Goal: Information Seeking & Learning: Learn about a topic

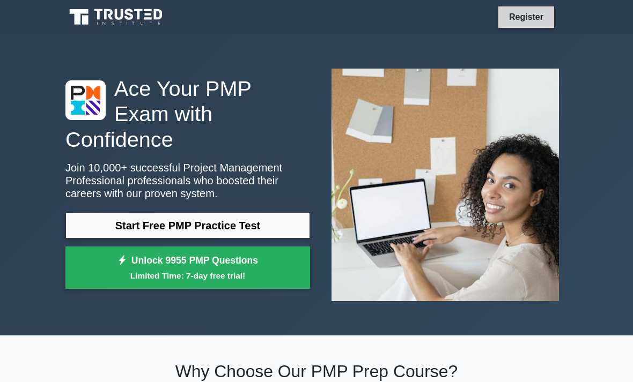
click at [523, 24] on link "Register" at bounding box center [525, 16] width 47 height 13
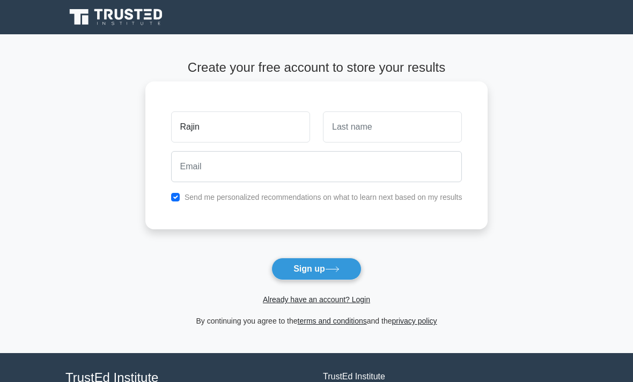
type input "Rajin"
click at [405, 131] on input "text" at bounding box center [392, 127] width 139 height 31
type input "l"
type input "Lowtan"
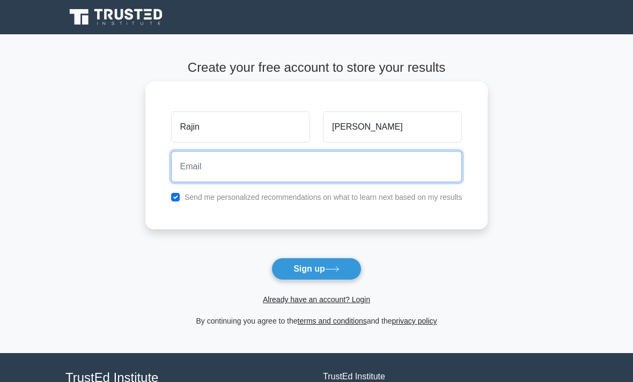
click at [303, 171] on input "email" at bounding box center [316, 166] width 291 height 31
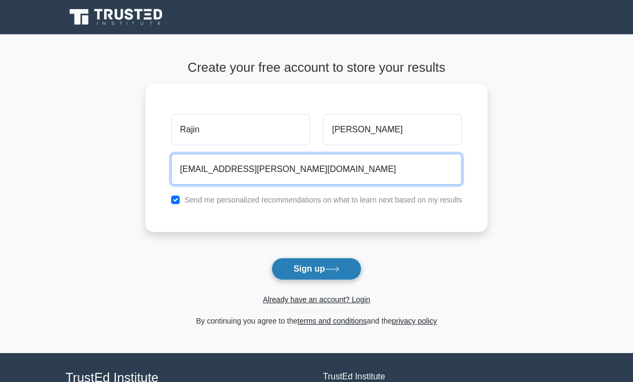
type input "rajin.lowtan@outlook.com"
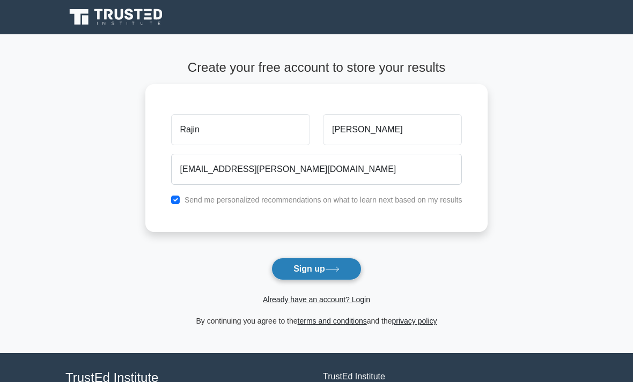
click at [347, 272] on button "Sign up" at bounding box center [316, 269] width 90 height 23
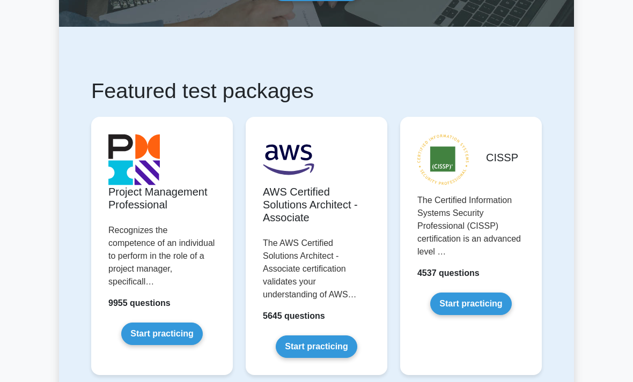
scroll to position [133, 0]
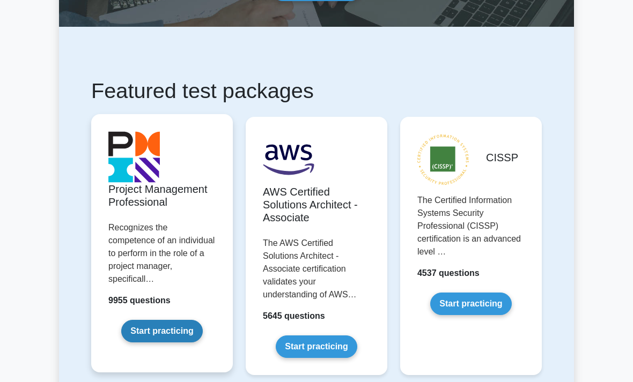
click at [149, 343] on link "Start practicing" at bounding box center [161, 331] width 81 height 23
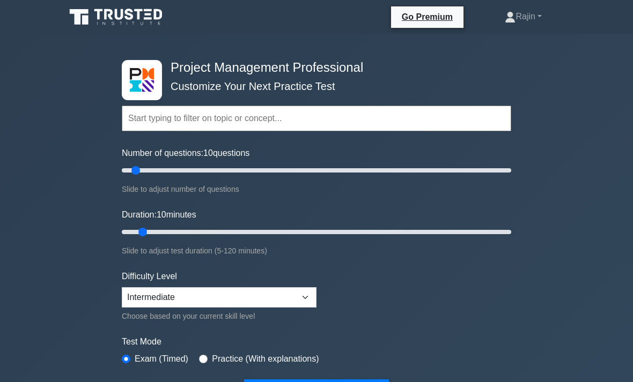
click at [222, 114] on input "text" at bounding box center [316, 119] width 389 height 26
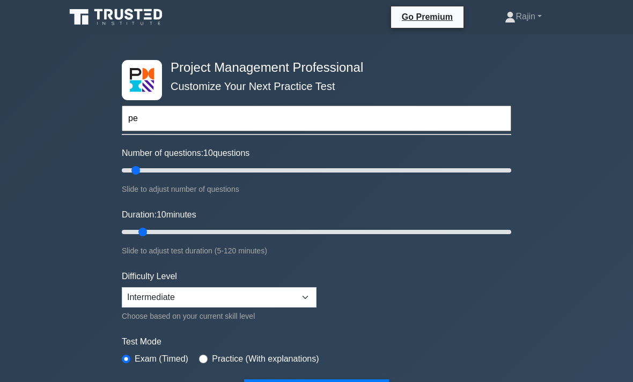
type input "p"
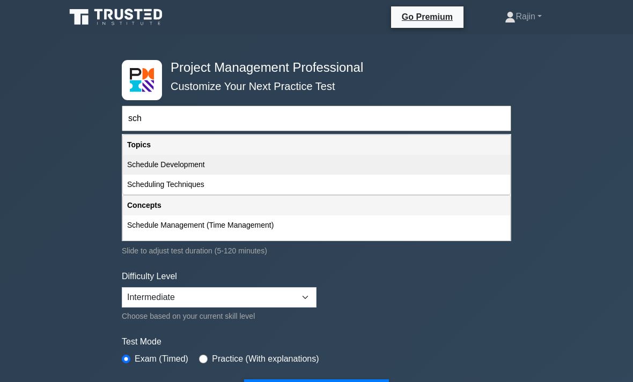
click at [280, 160] on div "Schedule Development" at bounding box center [316, 165] width 387 height 20
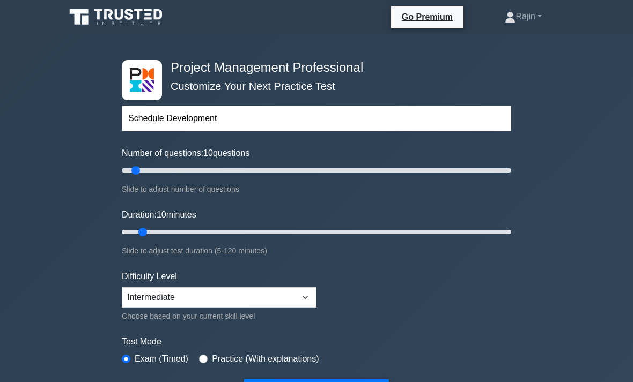
click at [303, 117] on input "Schedule Development" at bounding box center [316, 119] width 389 height 26
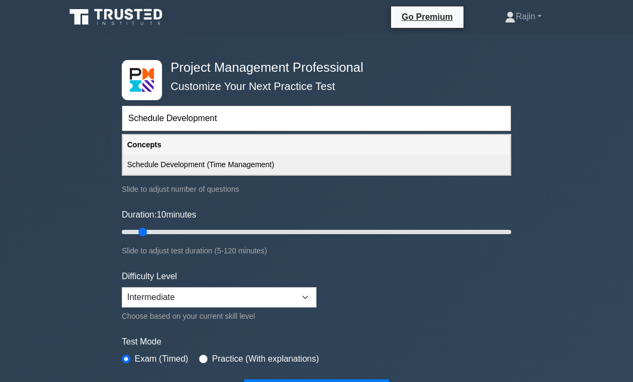
click at [353, 165] on div "Schedule Development (Time Management)" at bounding box center [316, 165] width 387 height 20
type input "Schedule Development (Time Management)"
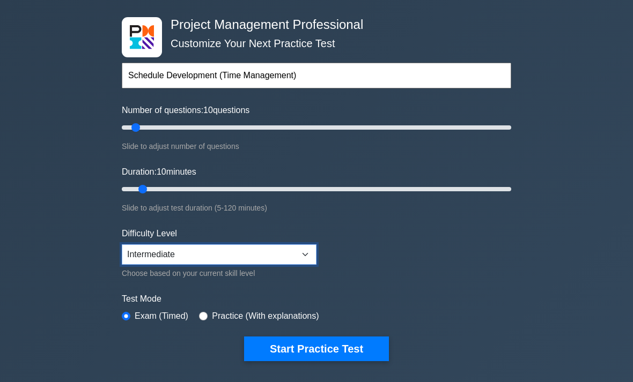
click at [312, 255] on select "Beginner Intermediate Expert" at bounding box center [219, 255] width 195 height 20
select select "expert"
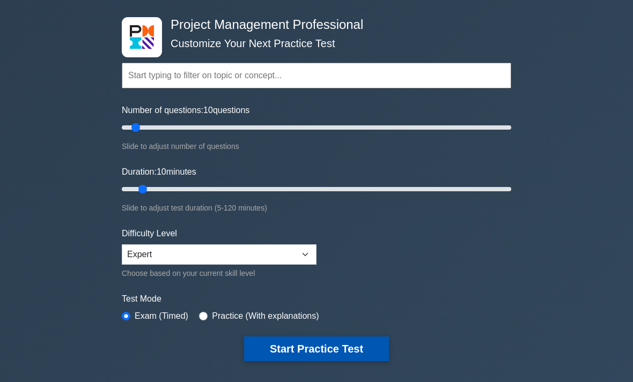
click at [313, 346] on button "Start Practice Test" at bounding box center [316, 349] width 145 height 25
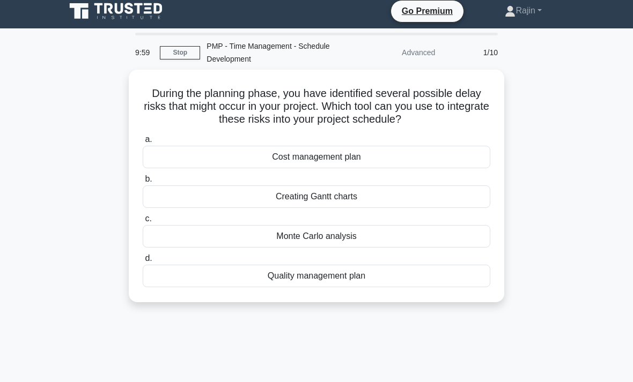
scroll to position [6, 0]
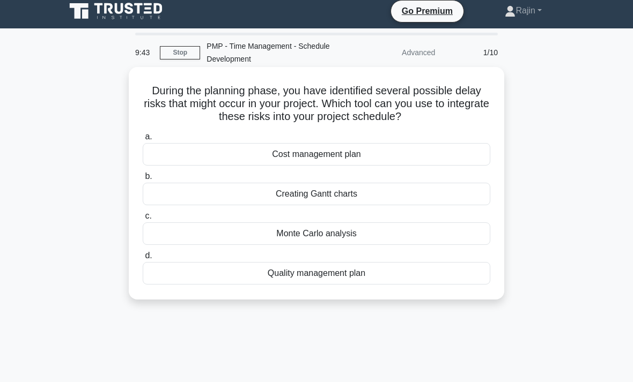
click at [407, 193] on div "Creating Gantt charts" at bounding box center [316, 194] width 347 height 23
click at [143, 180] on input "b. Creating [PERSON_NAME] charts" at bounding box center [143, 176] width 0 height 7
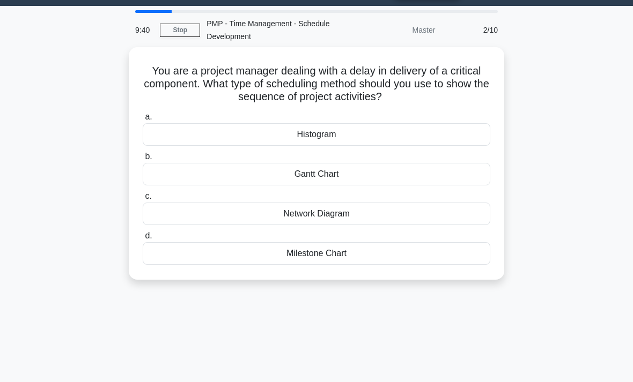
scroll to position [28, 0]
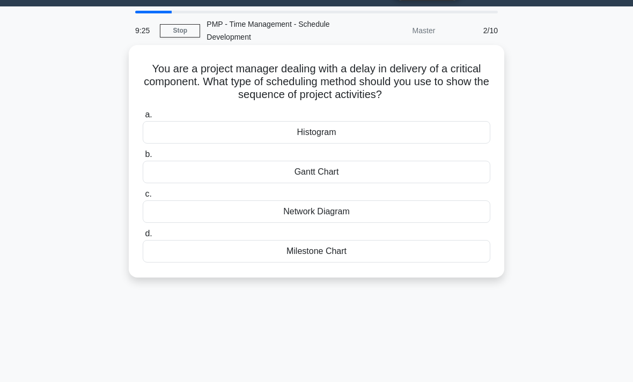
click at [392, 210] on div "Network Diagram" at bounding box center [316, 212] width 347 height 23
click at [143, 198] on input "c. Network Diagram" at bounding box center [143, 194] width 0 height 7
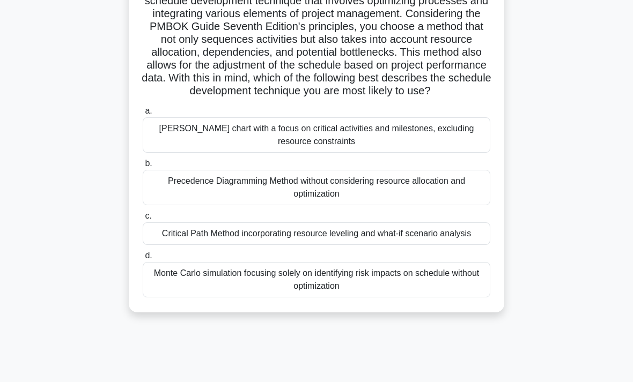
scroll to position [151, 0]
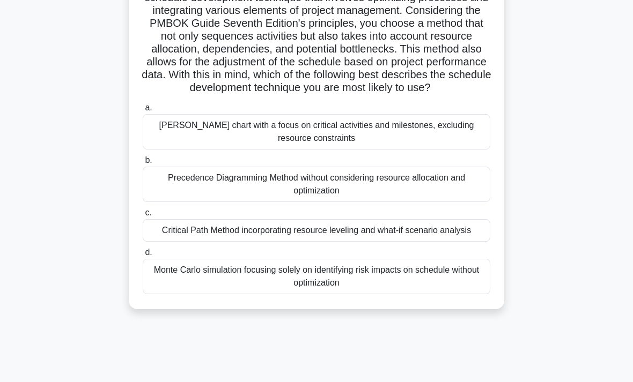
click at [427, 242] on div "Critical Path Method incorporating resource leveling and what-if scenario analy…" at bounding box center [316, 230] width 347 height 23
click at [143, 217] on input "c. Critical Path Method incorporating resource leveling and what-if scenario an…" at bounding box center [143, 213] width 0 height 7
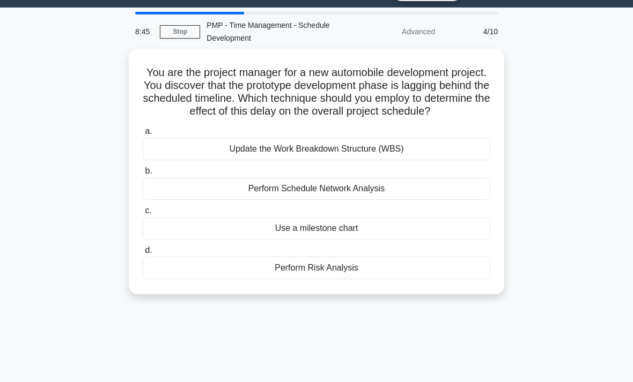
scroll to position [29, 0]
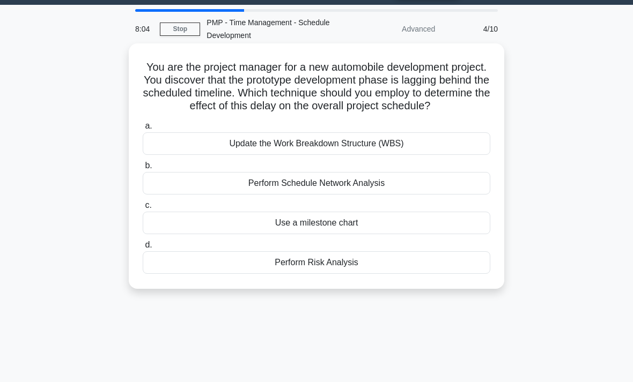
click at [254, 274] on div "Perform Risk Analysis" at bounding box center [316, 262] width 347 height 23
click at [143, 249] on input "d. Perform Risk Analysis" at bounding box center [143, 245] width 0 height 7
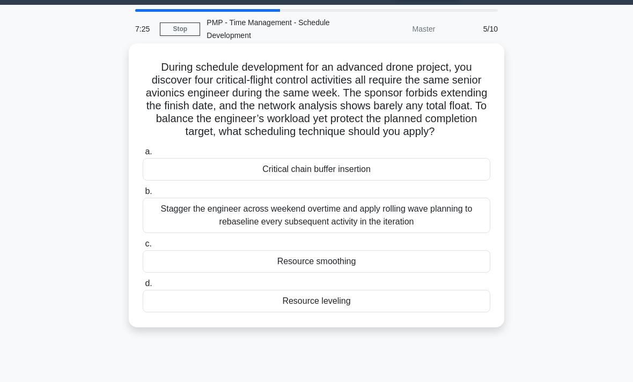
click at [462, 224] on div "Stagger the engineer across weekend overtime and apply rolling wave planning to…" at bounding box center [316, 215] width 347 height 35
click at [143, 195] on input "b. Stagger the engineer across weekend overtime and apply rolling wave planning…" at bounding box center [143, 191] width 0 height 7
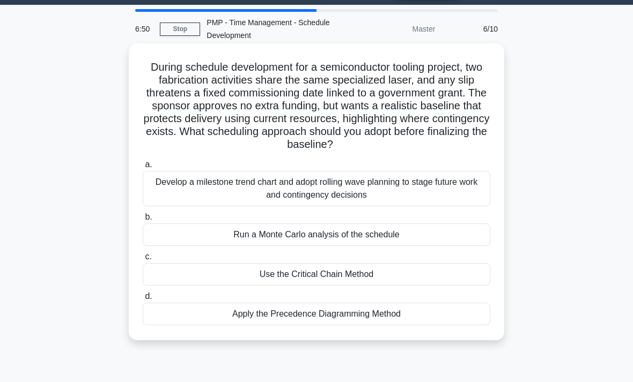
click at [452, 200] on div "Develop a milestone trend chart and adopt rolling wave planning to stage future…" at bounding box center [316, 188] width 347 height 35
click at [143, 168] on input "a. Develop a milestone trend chart and adopt rolling wave planning to stage fut…" at bounding box center [143, 164] width 0 height 7
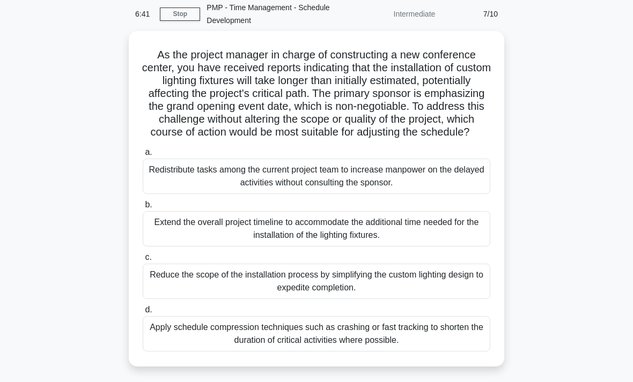
scroll to position [47, 0]
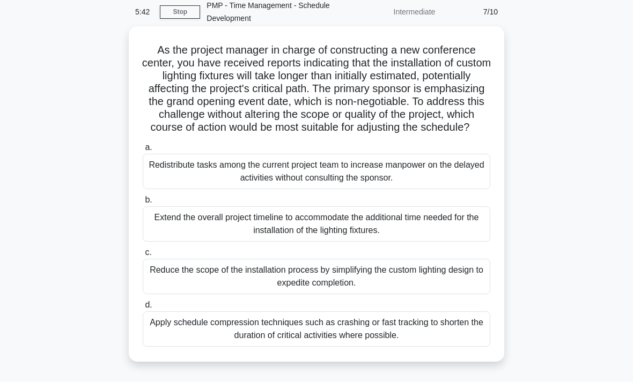
click at [451, 189] on div "Redistribute tasks among the current project team to increase manpower on the d…" at bounding box center [316, 171] width 347 height 35
click at [143, 151] on input "a. Redistribute tasks among the current project team to increase manpower on th…" at bounding box center [143, 147] width 0 height 7
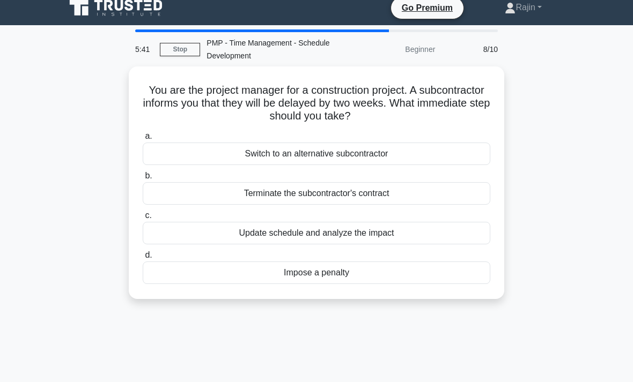
scroll to position [0, 0]
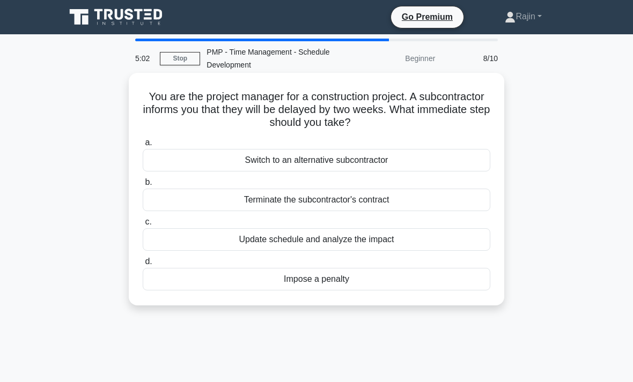
click at [471, 246] on div "Update schedule and analyze the impact" at bounding box center [316, 239] width 347 height 23
click at [143, 226] on input "c. Update schedule and analyze the impact" at bounding box center [143, 222] width 0 height 7
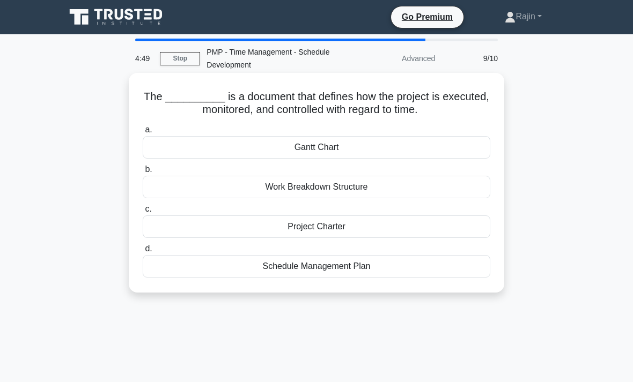
click at [461, 227] on div "Project Charter" at bounding box center [316, 227] width 347 height 23
click at [143, 213] on input "c. Project Charter" at bounding box center [143, 209] width 0 height 7
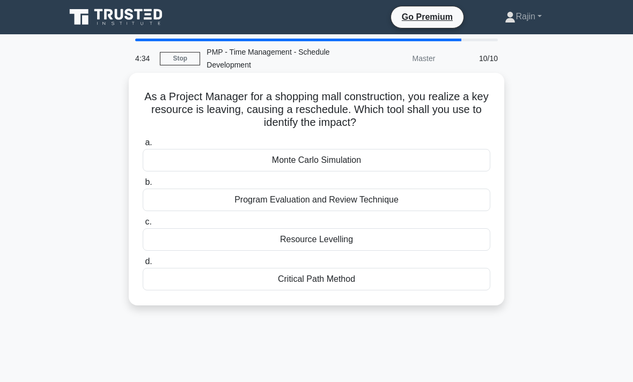
click at [453, 194] on div "Program Evaluation and Review Technique" at bounding box center [316, 200] width 347 height 23
click at [143, 186] on input "b. Program Evaluation and Review Technique" at bounding box center [143, 182] width 0 height 7
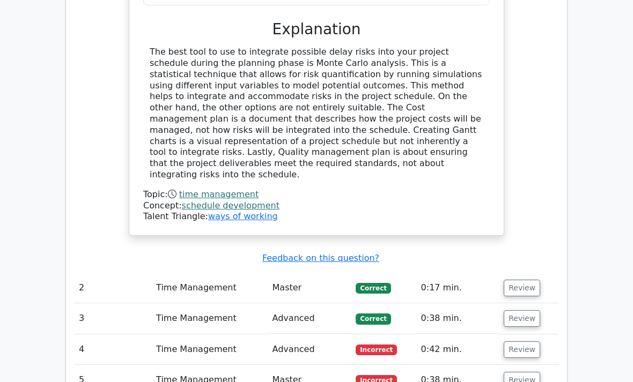
scroll to position [1108, 0]
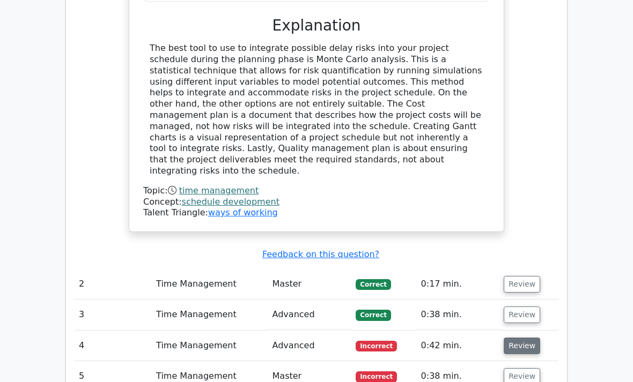
click at [522, 338] on button "Review" at bounding box center [521, 346] width 36 height 17
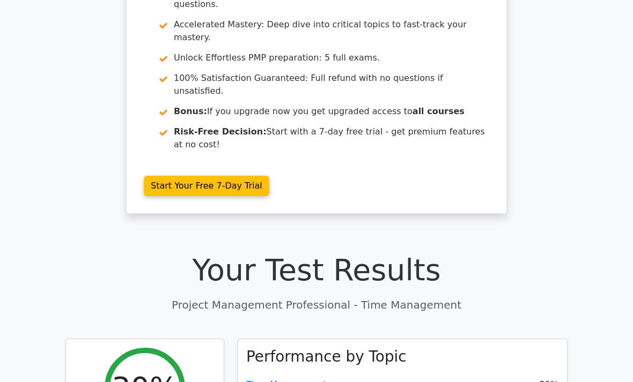
scroll to position [0, 0]
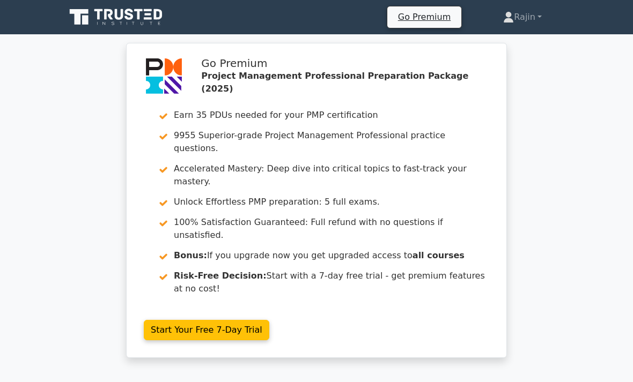
click at [113, 14] on icon at bounding box center [116, 17] width 103 height 20
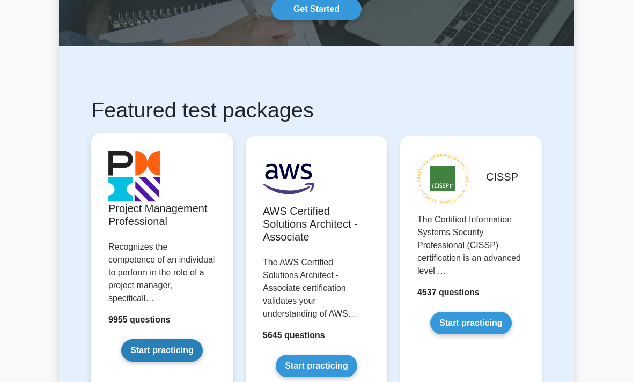
scroll to position [114, 0]
click at [129, 362] on link "Start practicing" at bounding box center [161, 350] width 81 height 23
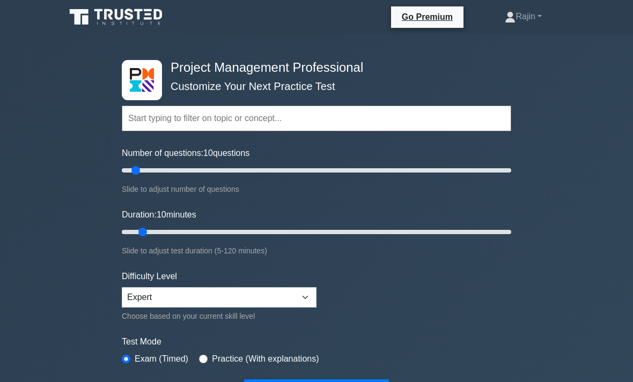
click at [494, 125] on input "text" at bounding box center [316, 119] width 389 height 26
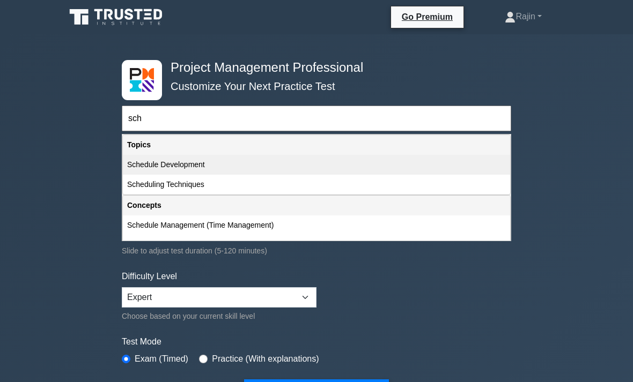
click at [351, 160] on div "Schedule Development" at bounding box center [316, 165] width 387 height 20
type input "Schedule Development"
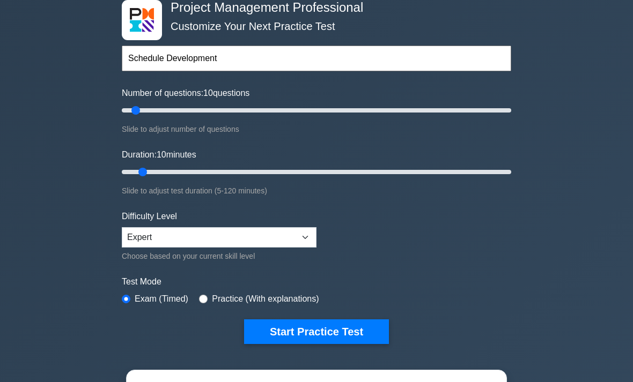
click at [207, 300] on input "radio" at bounding box center [203, 299] width 9 height 9
radio input "true"
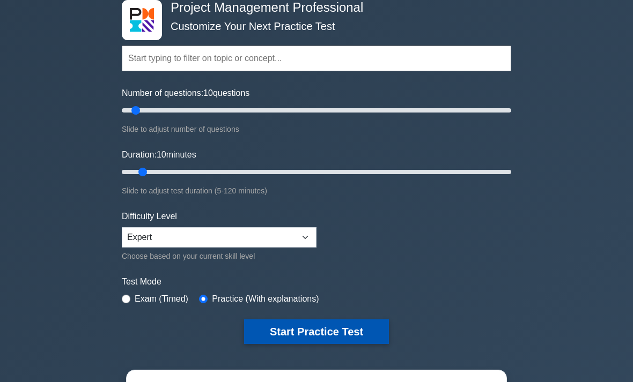
click at [347, 326] on button "Start Practice Test" at bounding box center [316, 332] width 145 height 25
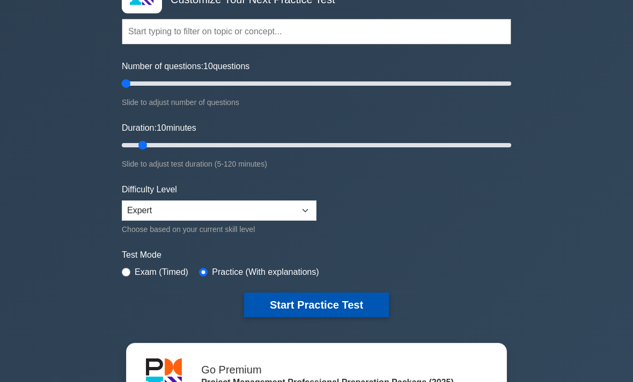
scroll to position [87, 0]
type input "5"
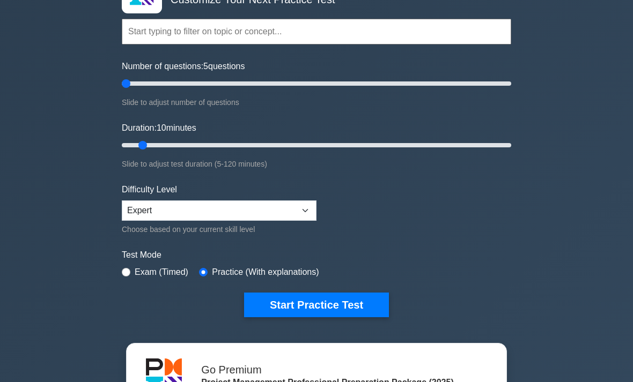
click at [143, 25] on input "text" at bounding box center [316, 32] width 389 height 26
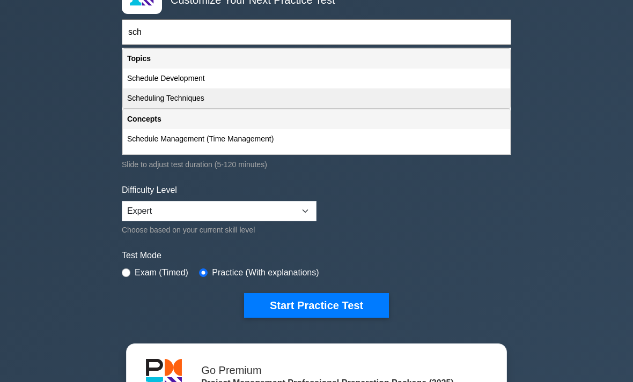
click at [170, 97] on div "Scheduling Techniques" at bounding box center [316, 98] width 387 height 20
type input "Scheduling Techniques"
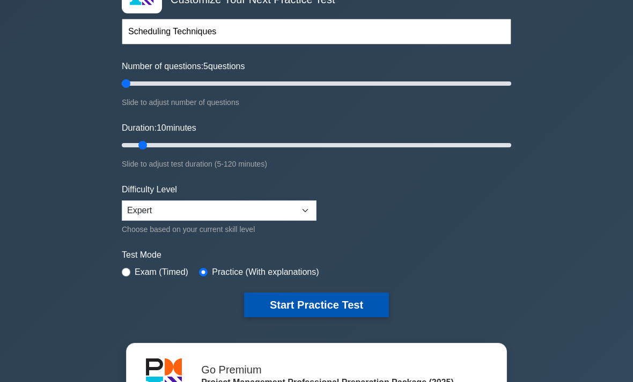
click at [361, 296] on button "Start Practice Test" at bounding box center [316, 305] width 145 height 25
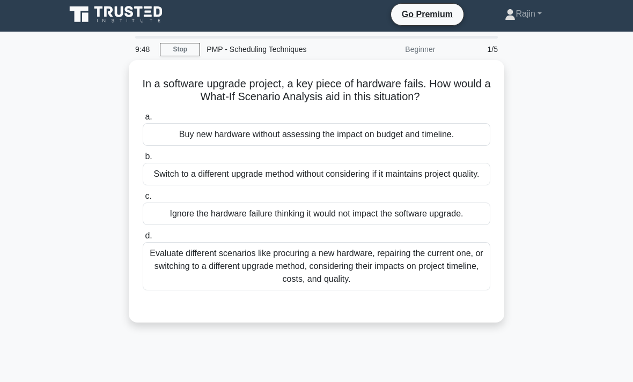
scroll to position [3, 0]
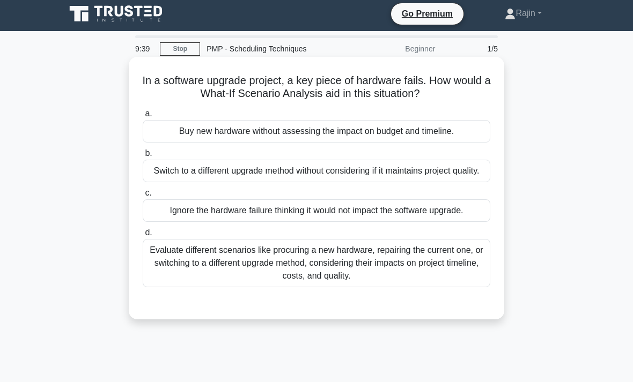
click at [447, 287] on div "Evaluate different scenarios like procuring a new hardware, repairing the curre…" at bounding box center [316, 263] width 347 height 48
click at [143, 236] on input "d. Evaluate different scenarios like procuring a new hardware, repairing the cu…" at bounding box center [143, 232] width 0 height 7
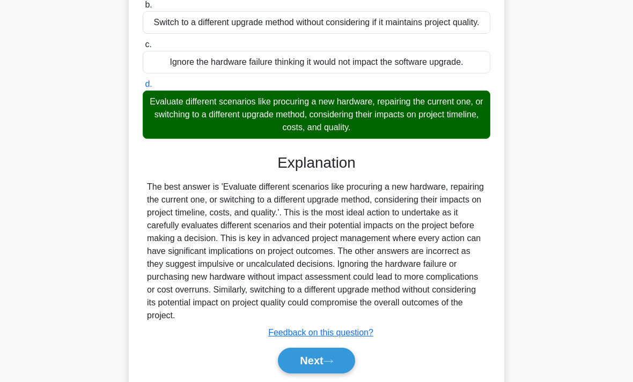
scroll to position [193, 0]
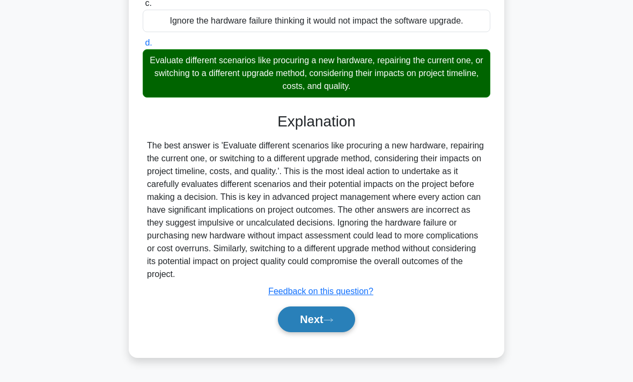
click at [309, 332] on button "Next" at bounding box center [316, 320] width 77 height 26
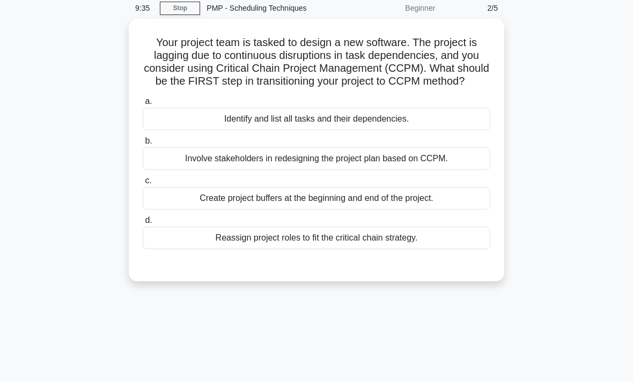
scroll to position [25, 0]
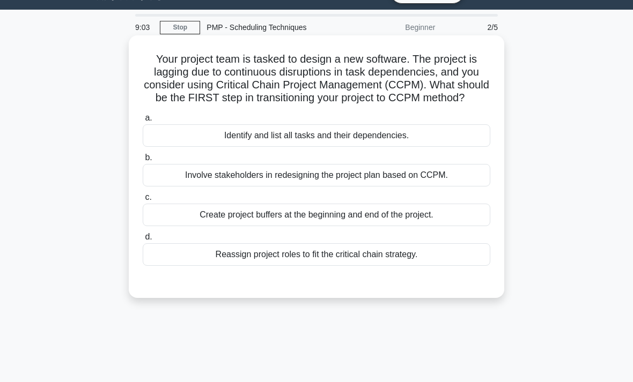
click at [467, 187] on div "Involve stakeholders in redesigning the project plan based on CCPM." at bounding box center [316, 175] width 347 height 23
click at [143, 161] on input "b. Involve stakeholders in redesigning the project plan based on CCPM." at bounding box center [143, 157] width 0 height 7
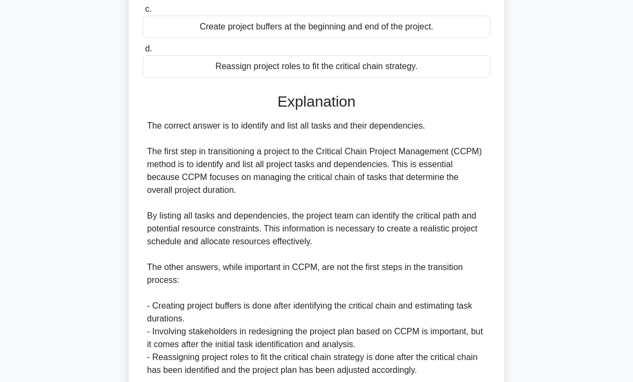
scroll to position [297, 0]
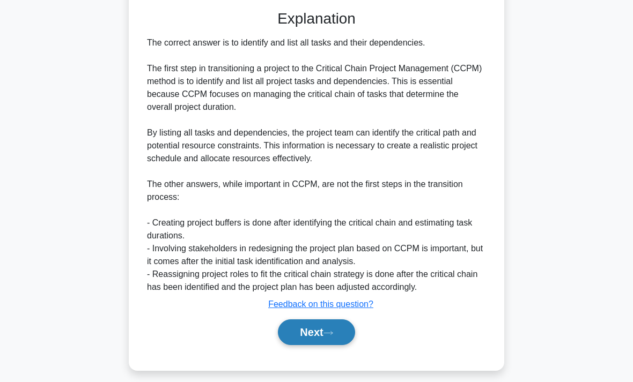
click at [318, 345] on button "Next" at bounding box center [316, 333] width 77 height 26
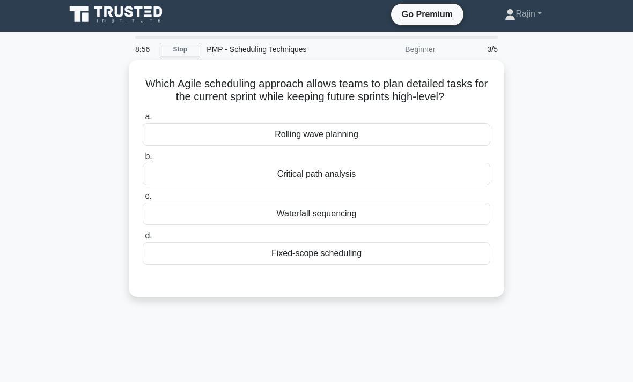
scroll to position [3, 0]
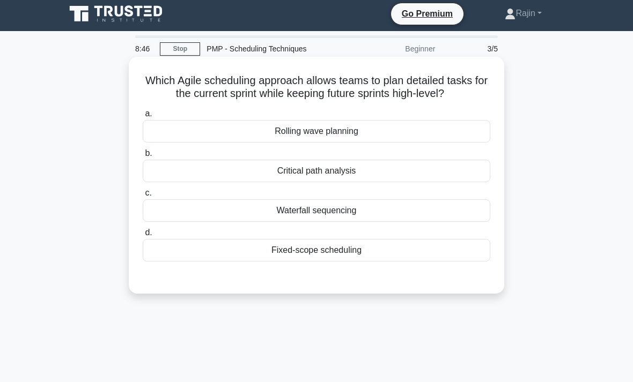
click at [456, 143] on div "Rolling wave planning" at bounding box center [316, 131] width 347 height 23
click at [143, 117] on input "a. Rolling wave planning" at bounding box center [143, 113] width 0 height 7
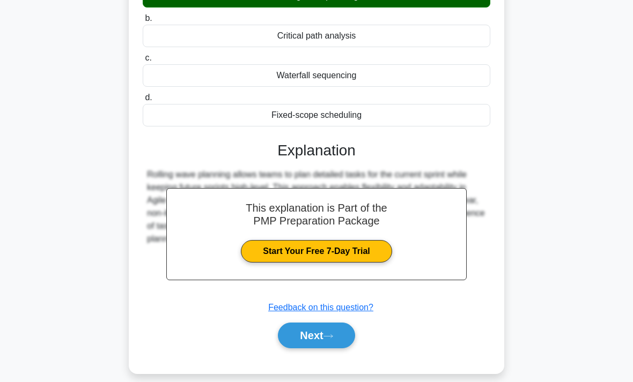
scroll to position [162, 0]
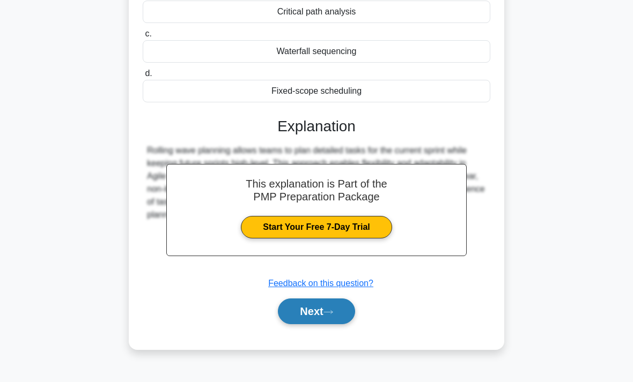
click at [337, 324] on button "Next" at bounding box center [316, 312] width 77 height 26
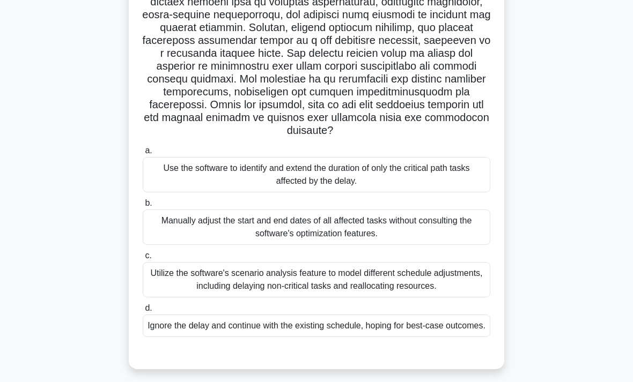
scroll to position [171, 0]
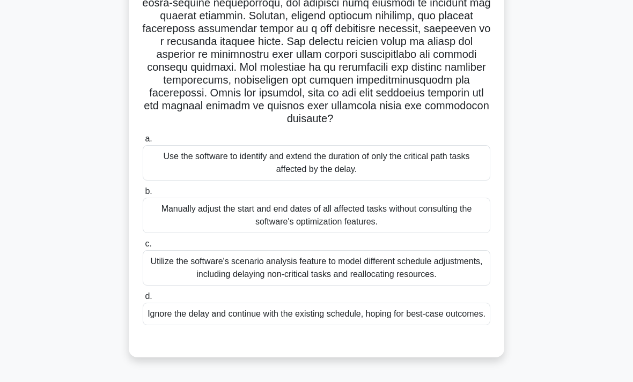
click at [464, 279] on div "Utilize the software's scenario analysis feature to model different schedule ad…" at bounding box center [316, 267] width 347 height 35
click at [143, 248] on input "c. Utilize the software's scenario analysis feature to model different schedule…" at bounding box center [143, 244] width 0 height 7
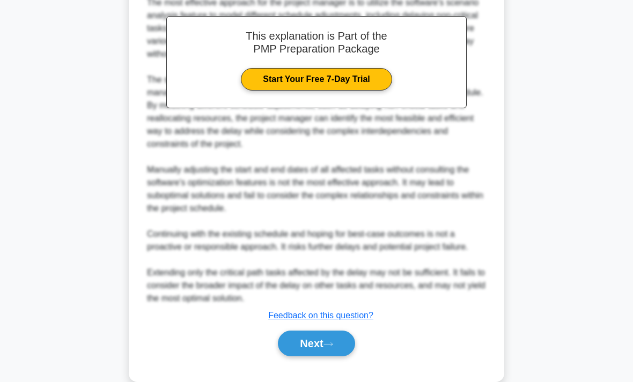
scroll to position [592, 0]
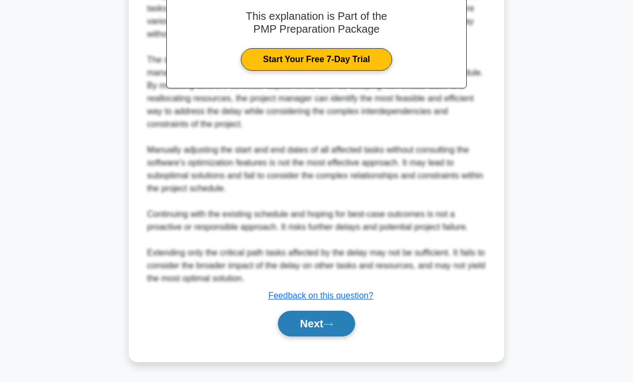
click at [324, 337] on button "Next" at bounding box center [316, 324] width 77 height 26
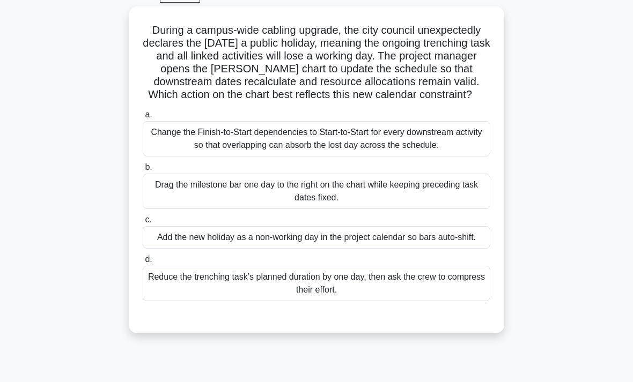
scroll to position [57, 0]
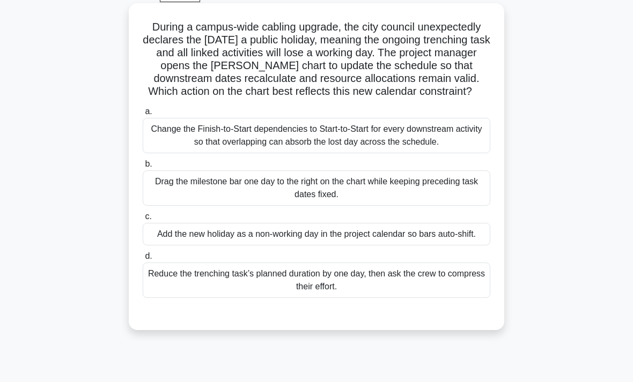
click at [237, 246] on div "Add the new holiday as a non-working day in the project calendar so bars auto-s…" at bounding box center [316, 234] width 347 height 23
click at [143, 220] on input "c. Add the new holiday as a non-working day in the project calendar so bars aut…" at bounding box center [143, 216] width 0 height 7
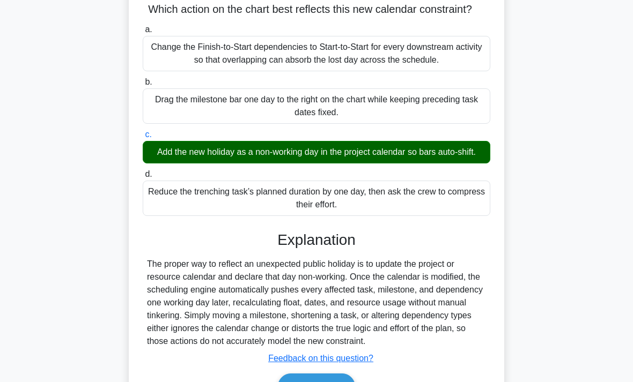
scroll to position [219, 0]
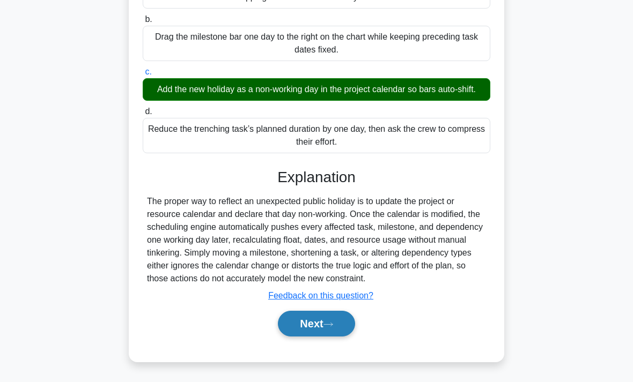
click at [317, 337] on button "Next" at bounding box center [316, 324] width 77 height 26
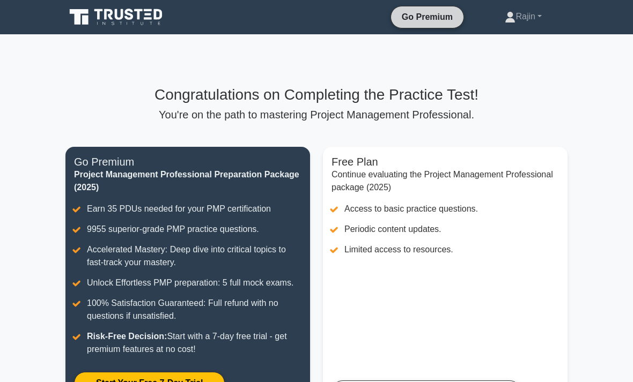
click at [429, 10] on link "Go Premium" at bounding box center [427, 16] width 64 height 13
